Goal: Information Seeking & Learning: Find specific fact

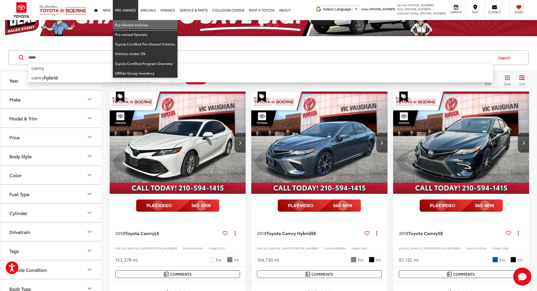
click at [136, 25] on link "Pre-Owned Vehicles" at bounding box center [145, 25] width 65 height 10
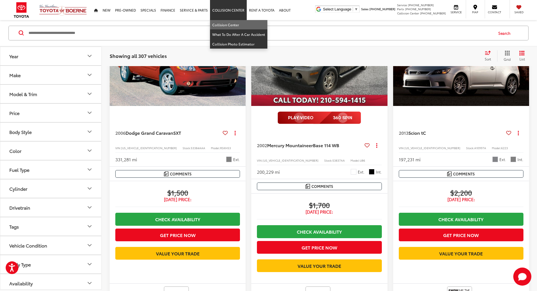
scroll to position [72, 0]
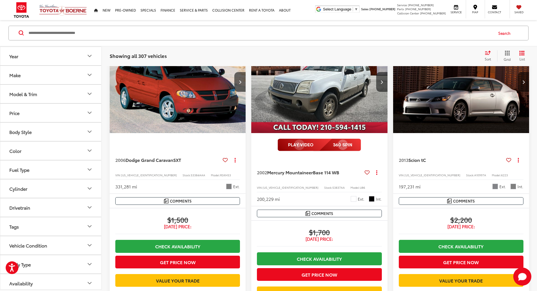
click at [117, 29] on input "Search by Make, Model, or Keyword" at bounding box center [260, 33] width 465 height 14
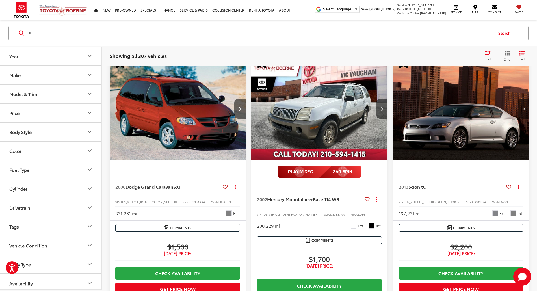
scroll to position [99, 0]
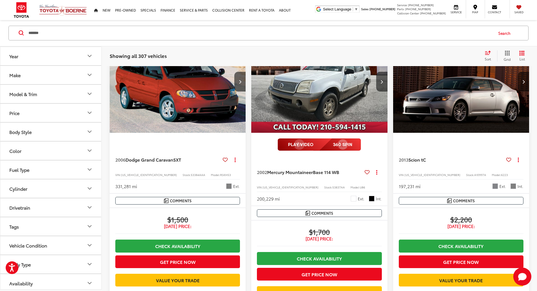
type input "*******"
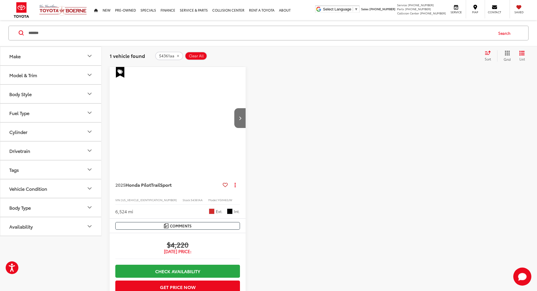
scroll to position [62, 0]
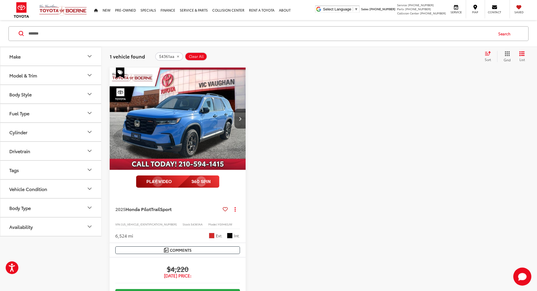
click at [182, 113] on img "2025 Honda Pilot TrailSport 0" at bounding box center [177, 119] width 137 height 103
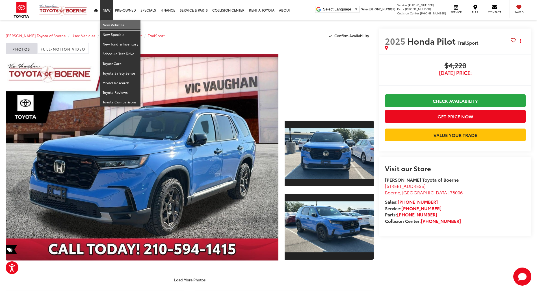
click at [103, 21] on link "New Vehicles" at bounding box center [120, 25] width 40 height 10
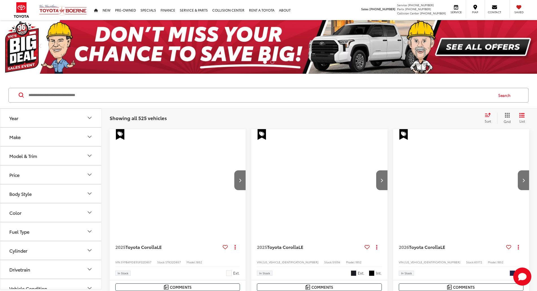
click at [96, 93] on input "Search by Make, Model, or Keyword" at bounding box center [260, 96] width 465 height 14
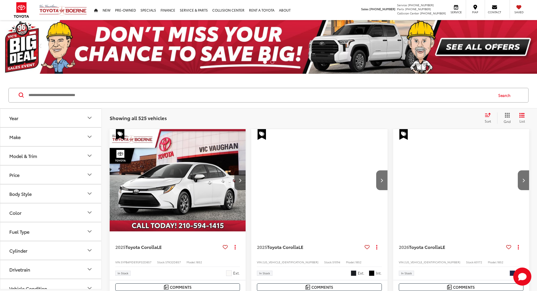
paste input "*****"
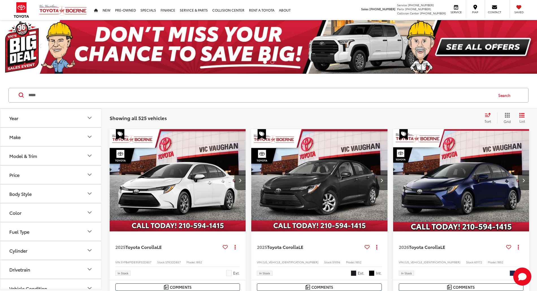
type input "*****"
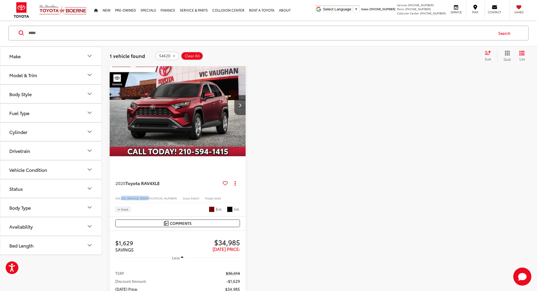
drag, startPoint x: 152, startPoint y: 172, endPoint x: 122, endPoint y: 172, distance: 29.7
click at [122, 196] on div "VIN: 2T3W1RFV9SW421874 Stock: 54620 Model: 4440" at bounding box center [177, 198] width 125 height 4
copy span "2T3W1RFV9SW421874"
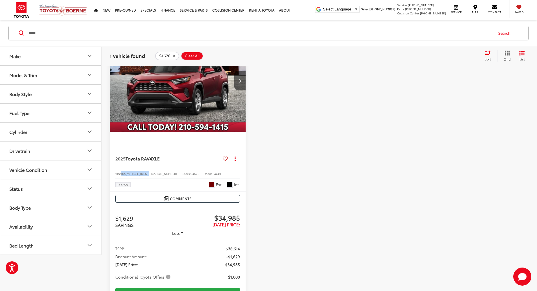
scroll to position [113, 0]
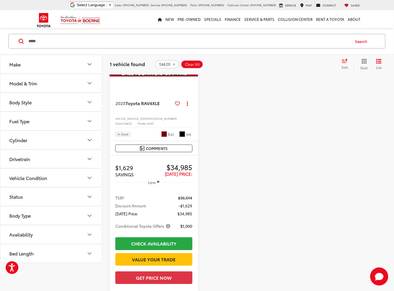
click at [178, 116] on div "VIN: 2T3W1RFV9SW421874 Stock: 54620 Model: 4440" at bounding box center [153, 120] width 77 height 9
drag, startPoint x: 178, startPoint y: 116, endPoint x: 167, endPoint y: 117, distance: 10.7
click at [167, 117] on div "VIN: 2T3W1RFV9SW421874 Stock: 54620 Model: 4440" at bounding box center [153, 120] width 77 height 9
copy span "54620"
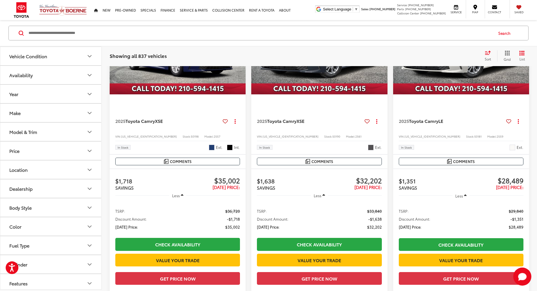
scroll to position [829, 0]
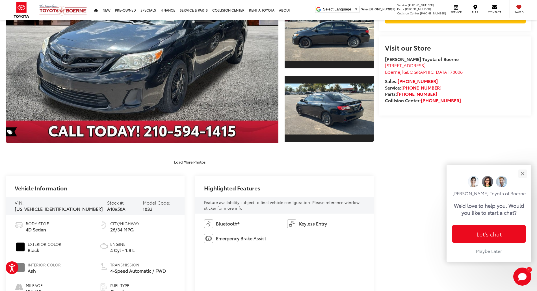
scroll to position [122, 0]
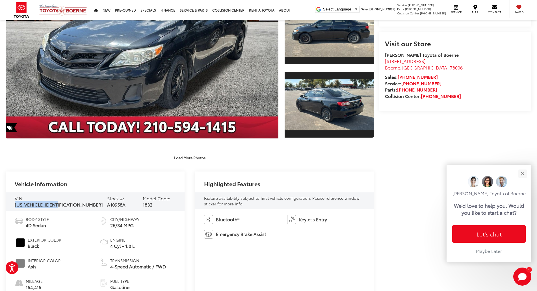
drag, startPoint x: 70, startPoint y: 202, endPoint x: 24, endPoint y: 202, distance: 45.2
click at [24, 202] on span "[US_VEHICLE_IDENTIFICATION_NUMBER]" at bounding box center [59, 204] width 88 height 7
copy span "[US_VEHICLE_IDENTIFICATION_NUMBER]"
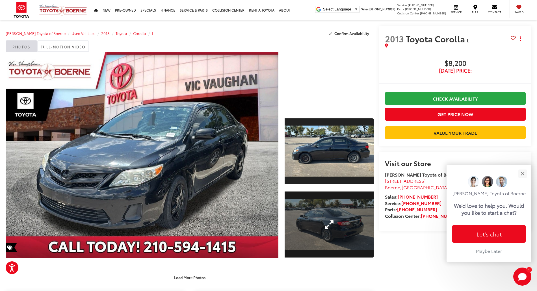
scroll to position [0, 0]
